Goal: Information Seeking & Learning: Find specific fact

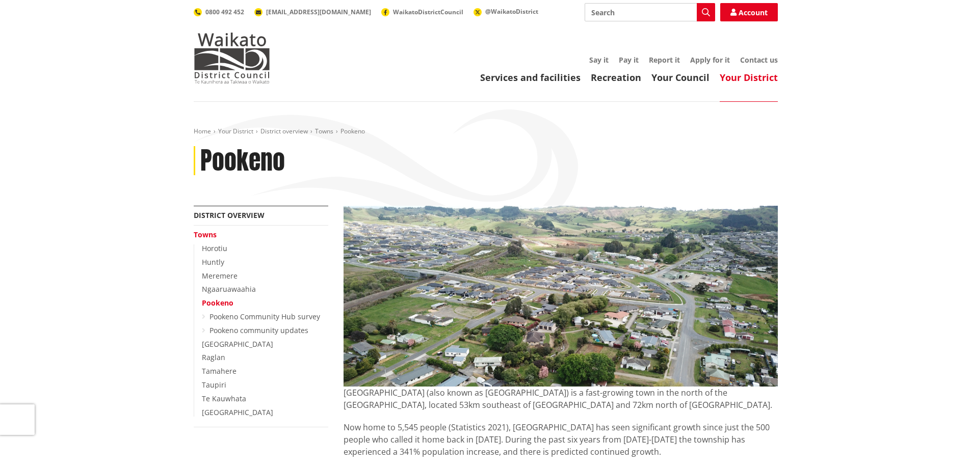
click at [633, 5] on input "Search" at bounding box center [649, 12] width 130 height 18
type input "t"
type input "rating database"
click at [705, 11] on icon "button" at bounding box center [706, 12] width 8 height 8
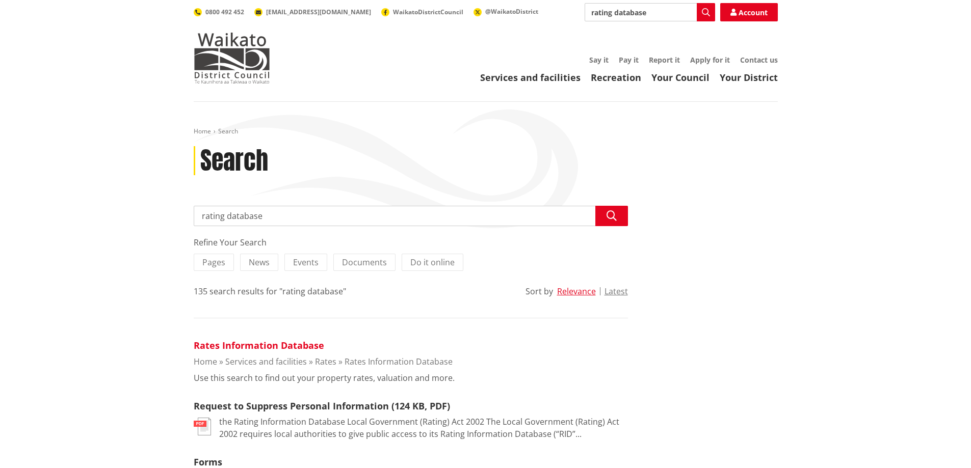
click at [300, 341] on link "Rates Information Database" at bounding box center [259, 345] width 130 height 12
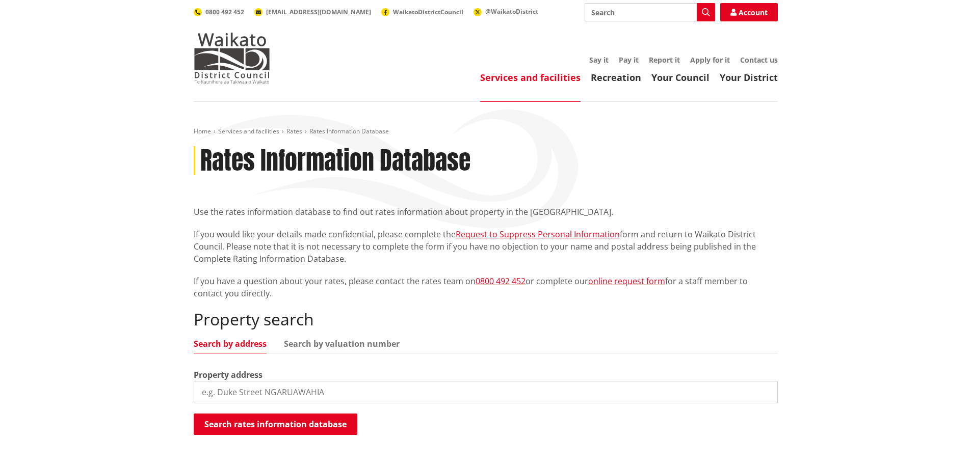
click at [356, 389] on input "search" at bounding box center [486, 392] width 584 height 22
type input "Jimeda"
click at [324, 428] on button "Search rates information database" at bounding box center [276, 424] width 164 height 21
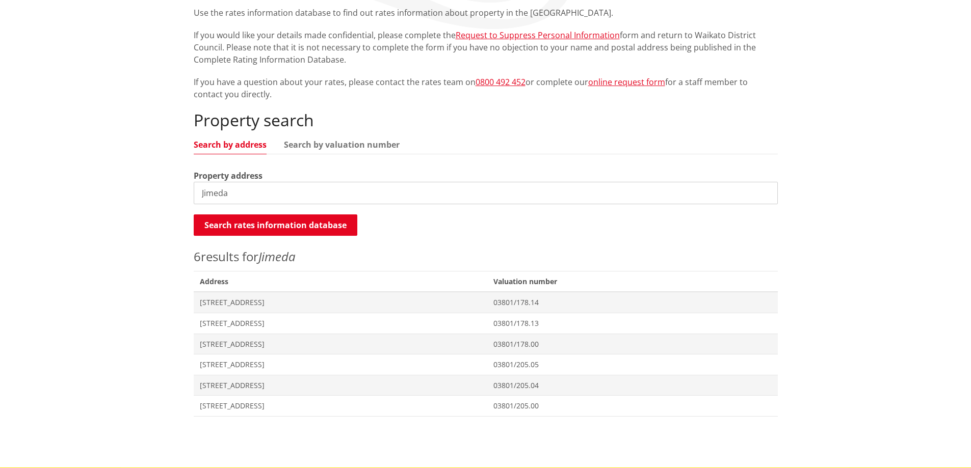
scroll to position [255, 0]
